Goal: Task Accomplishment & Management: Manage account settings

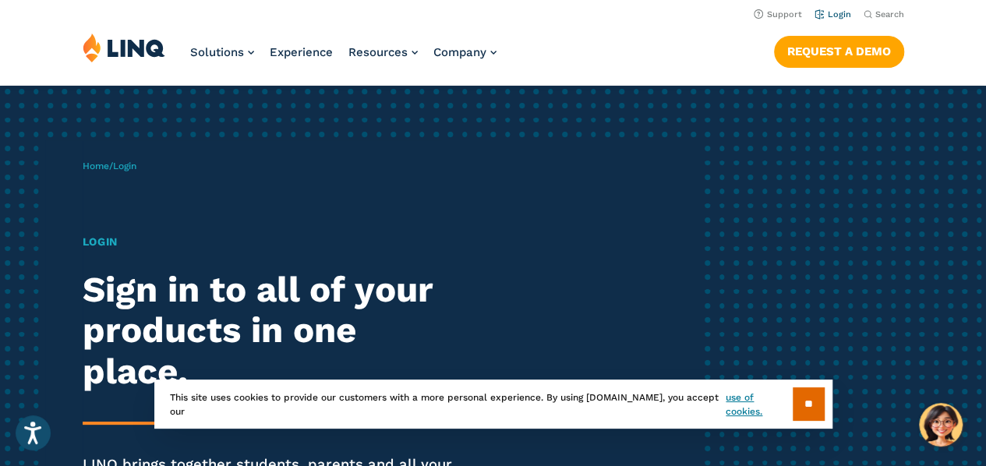
click at [838, 11] on link "Login" at bounding box center [832, 14] width 37 height 10
click at [831, 18] on link "Login" at bounding box center [832, 14] width 37 height 10
click at [803, 408] on input "**" at bounding box center [809, 404] width 32 height 34
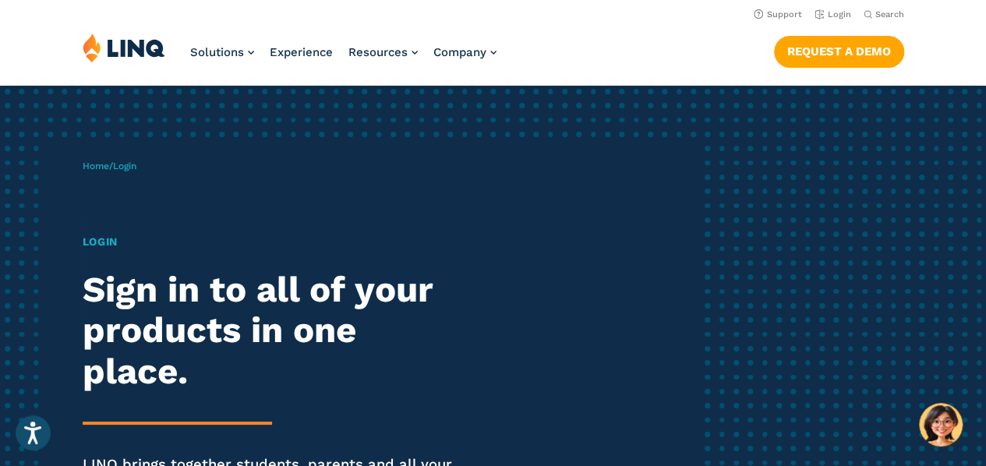
click at [118, 242] on h1 "Login" at bounding box center [272, 242] width 379 height 16
